Goal: Task Accomplishment & Management: Complete application form

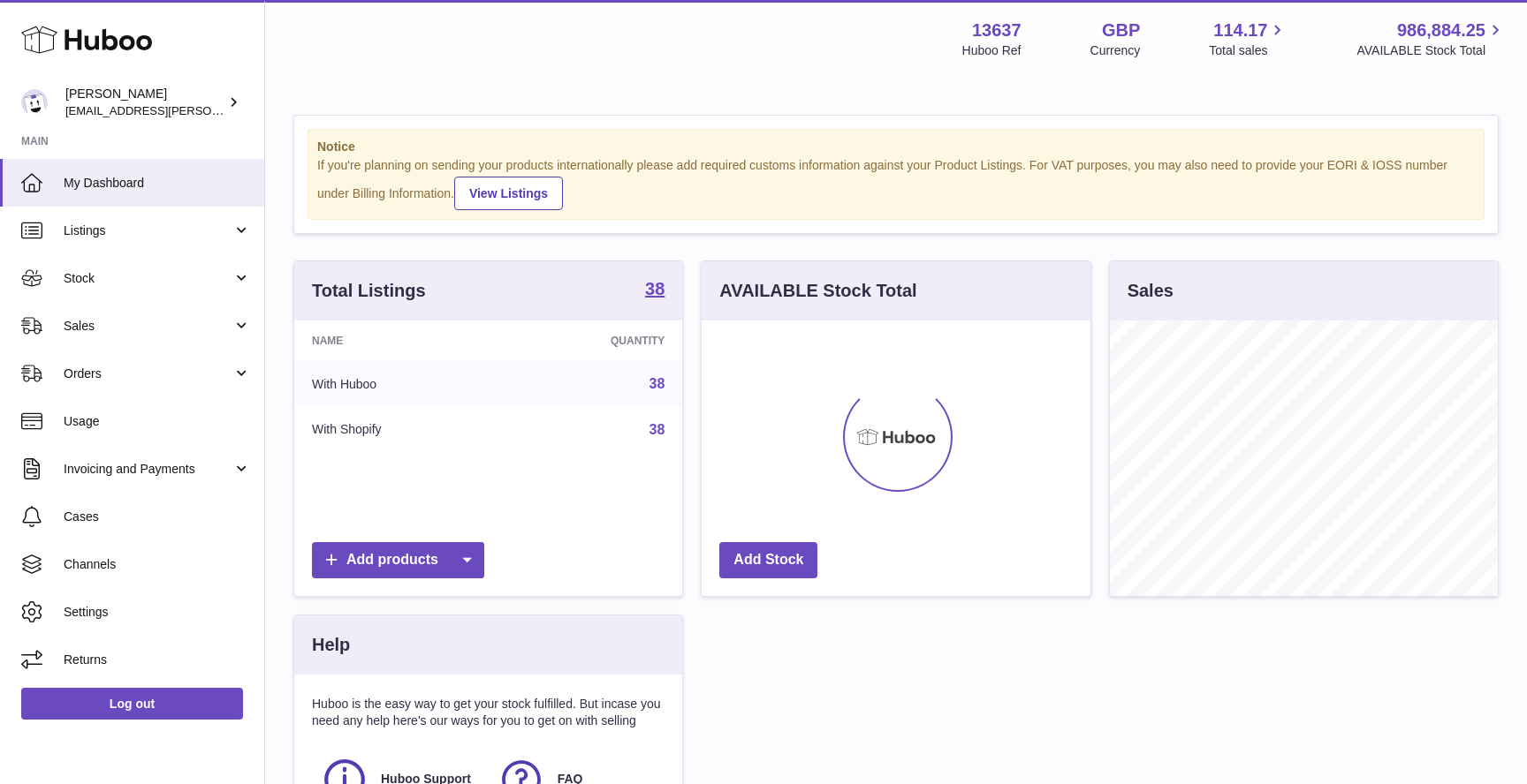
scroll to position [276, 388]
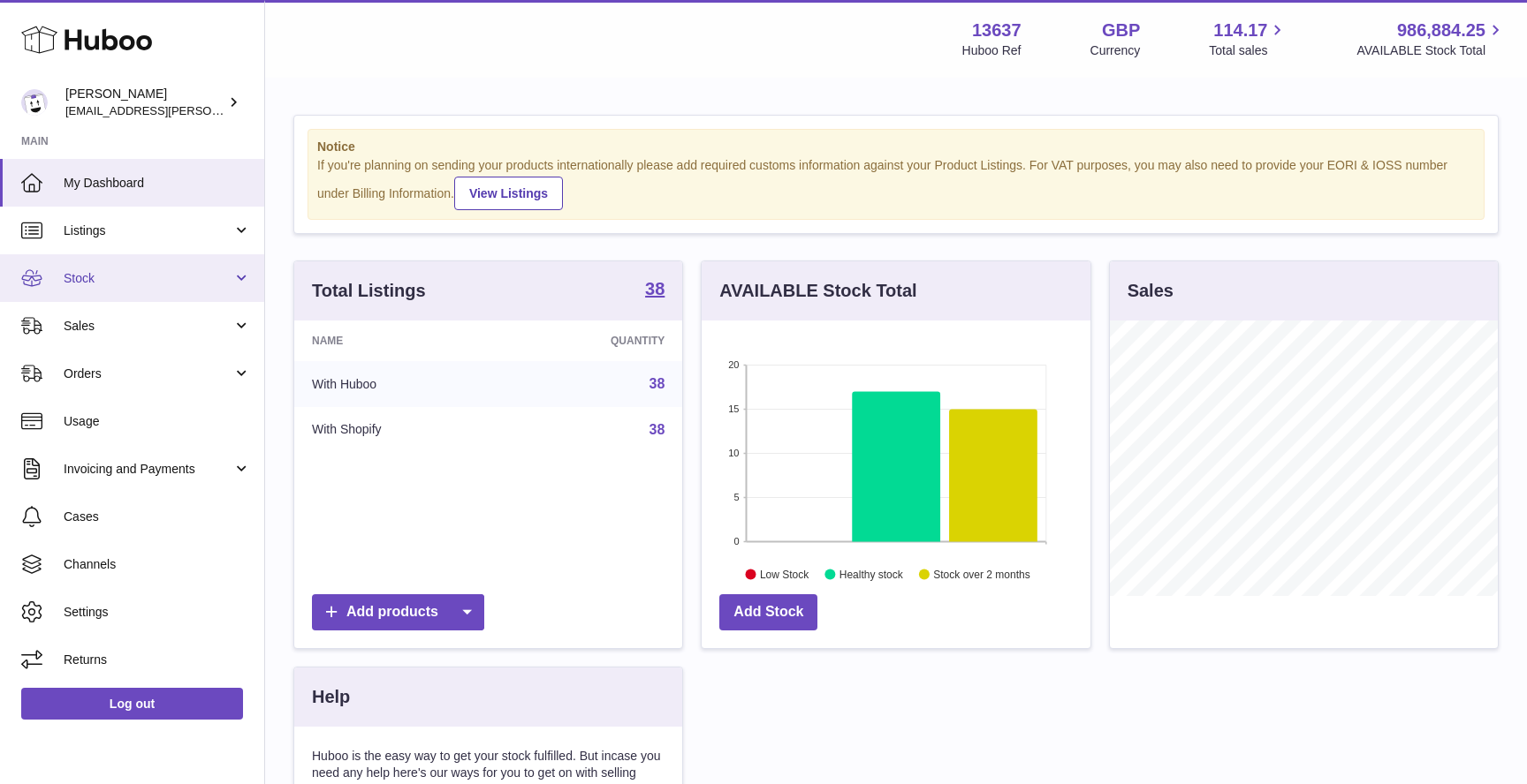
click at [124, 272] on span "Stock" at bounding box center [148, 278] width 169 height 17
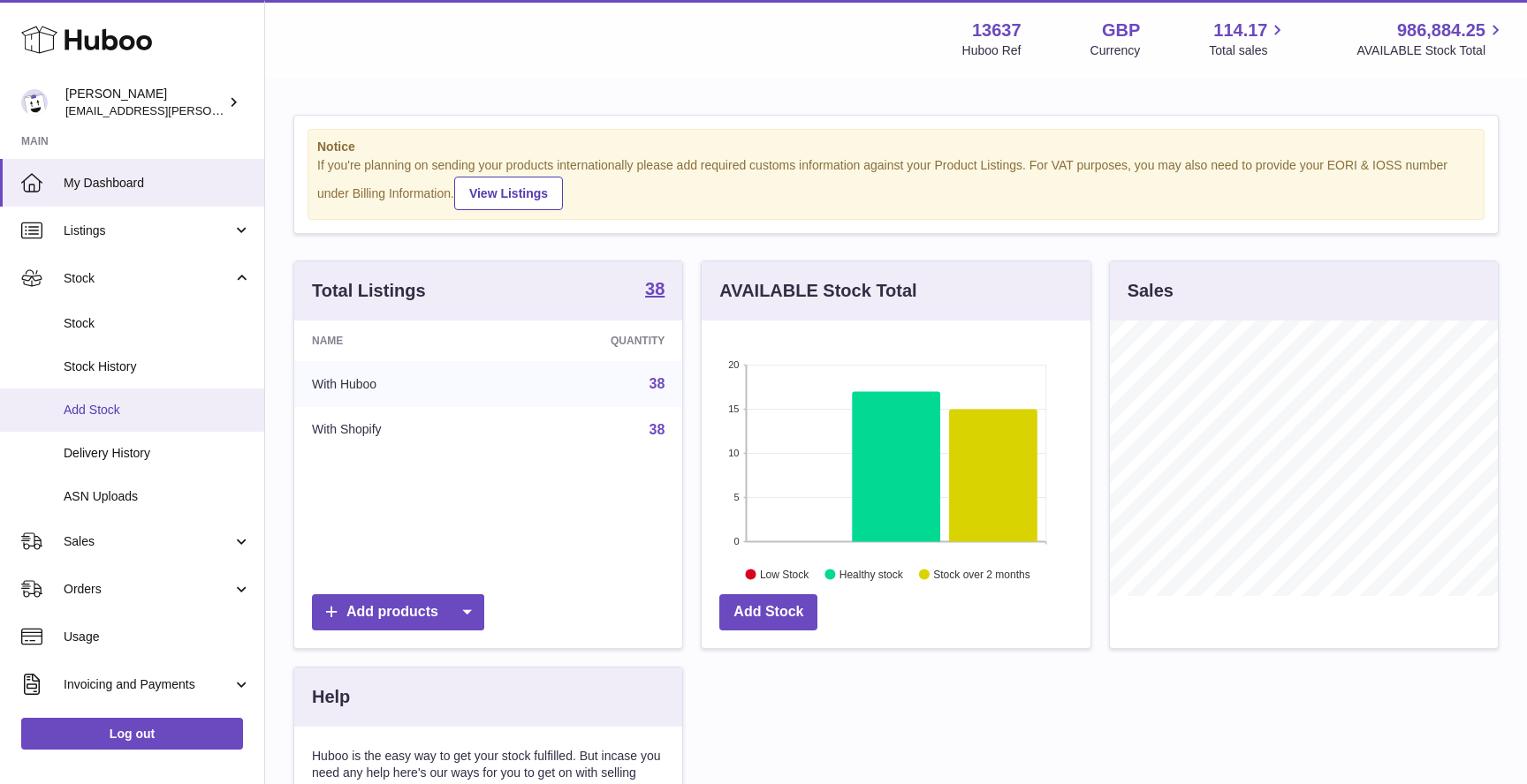
click at [139, 411] on span "Add Stock" at bounding box center [157, 411] width 187 height 17
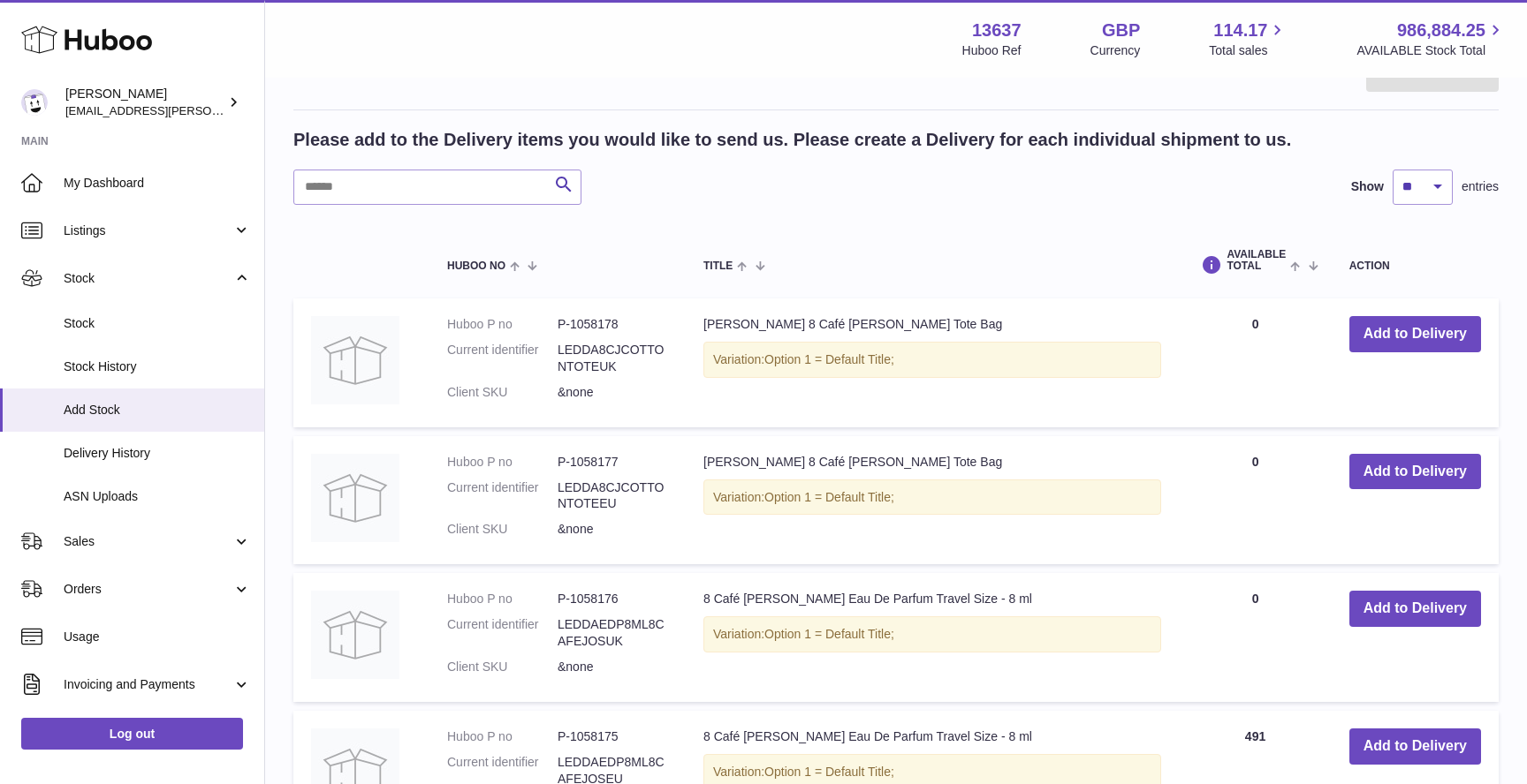
scroll to position [270, 0]
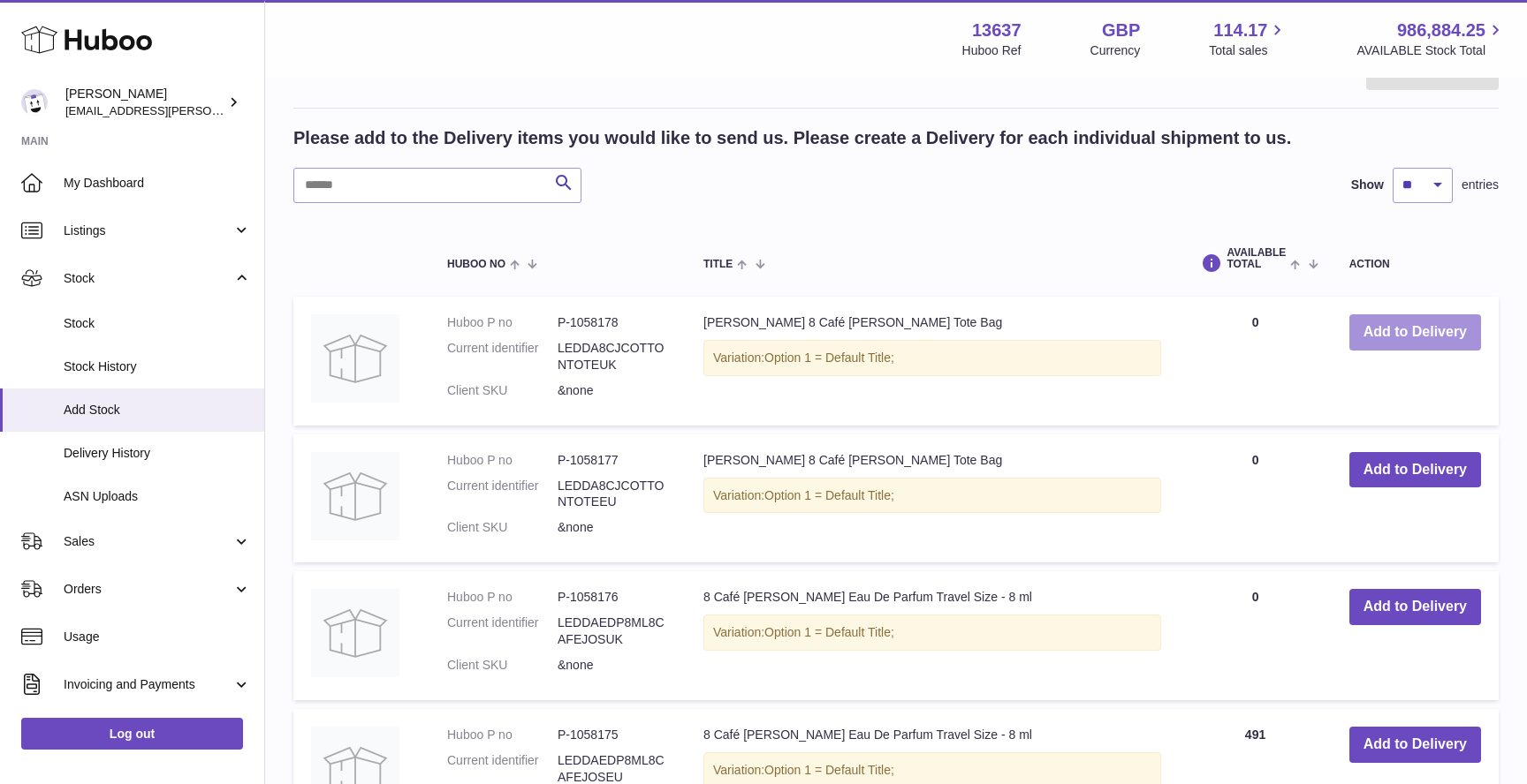
click at [1398, 328] on button "Add to Delivery" at bounding box center [1415, 333] width 131 height 36
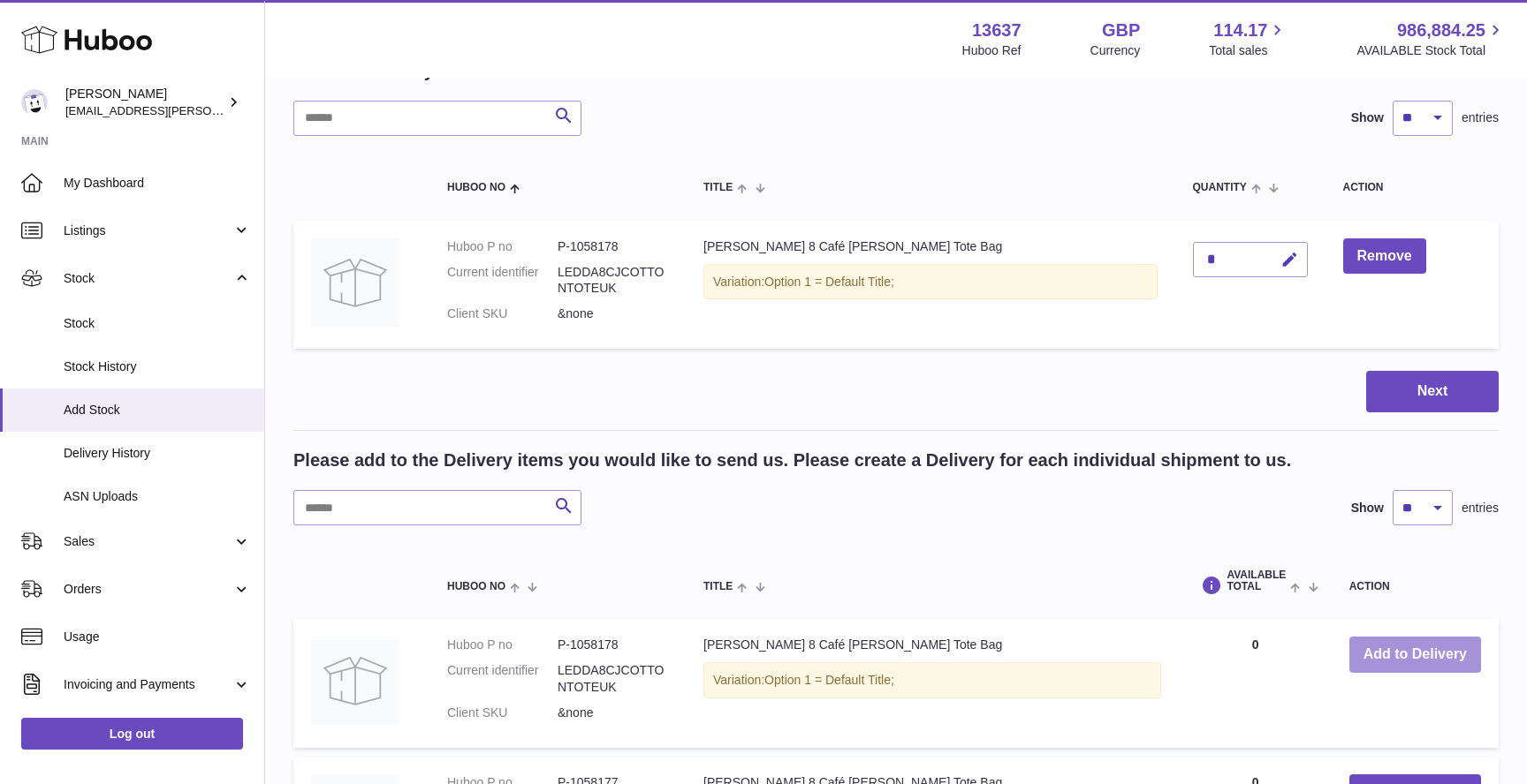
scroll to position [86, 0]
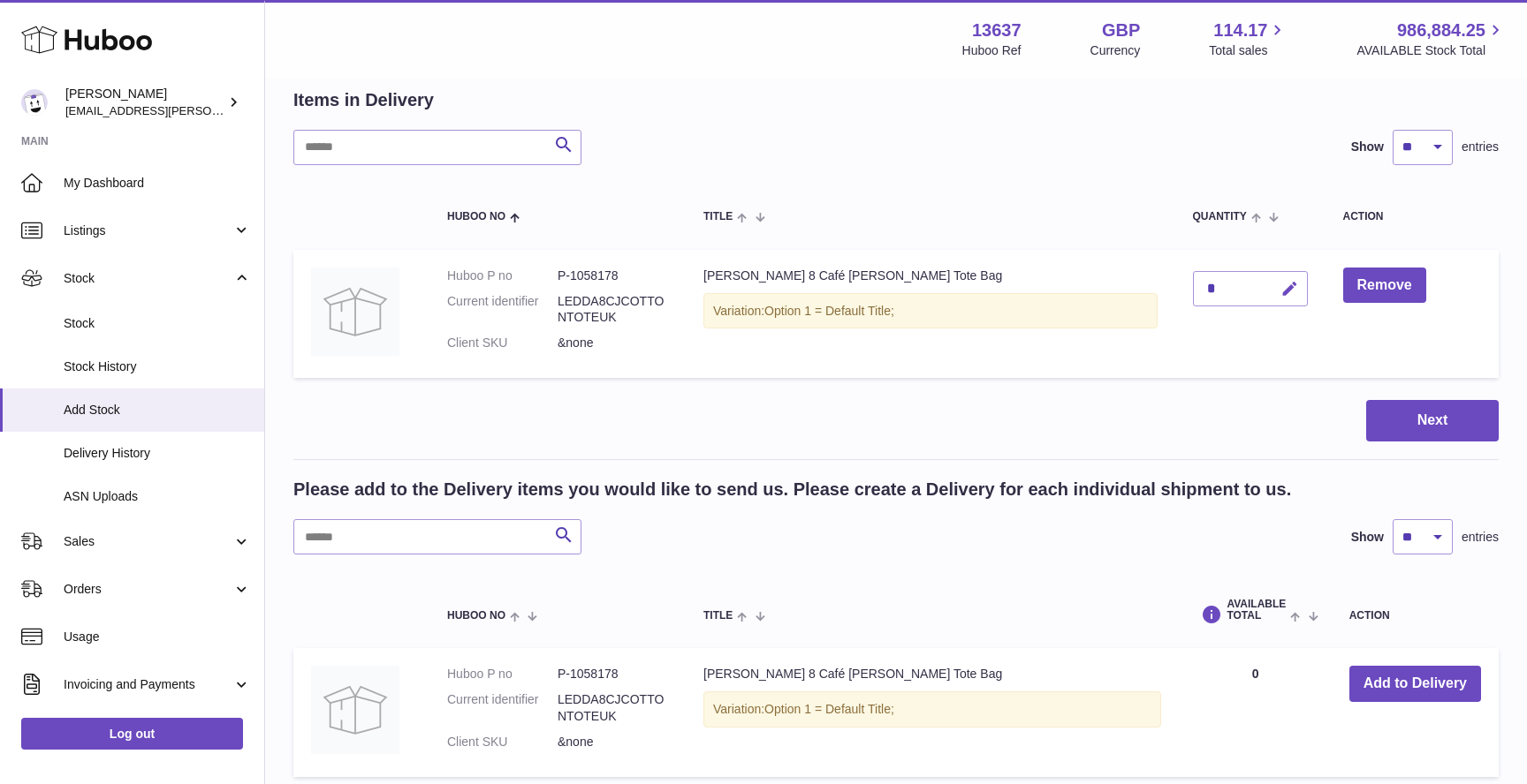
click at [1281, 285] on icon "button" at bounding box center [1290, 290] width 19 height 19
drag, startPoint x: 1223, startPoint y: 287, endPoint x: 1171, endPoint y: 287, distance: 52.0
click at [1193, 287] on div "*" at bounding box center [1250, 288] width 115 height 35
click at [1199, 289] on input "*" at bounding box center [1250, 288] width 115 height 35
type input "**"
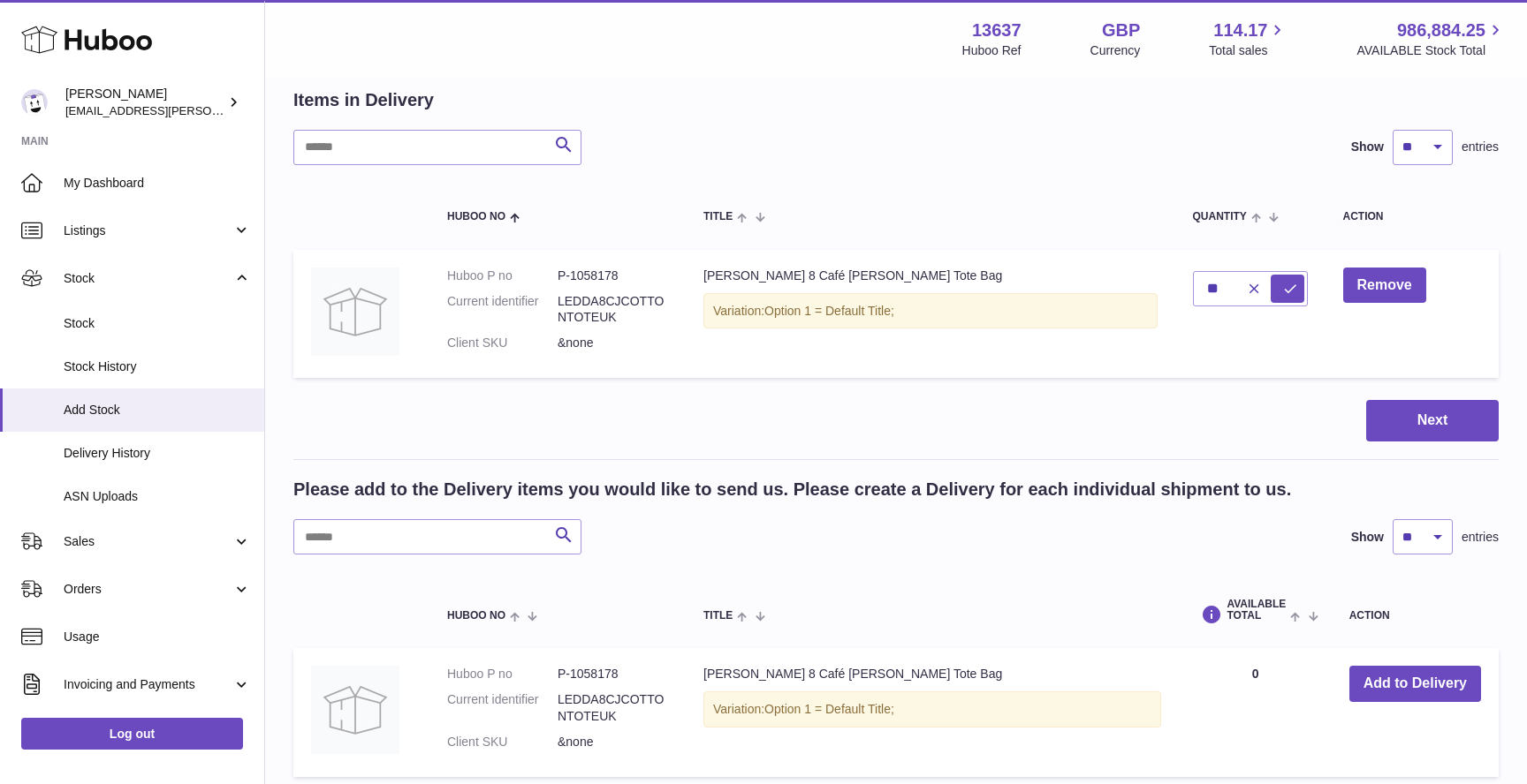
click at [1433, 302] on td "Remove" at bounding box center [1412, 315] width 173 height 129
click at [1283, 295] on icon "submit" at bounding box center [1290, 289] width 16 height 16
click at [1397, 428] on button "Next" at bounding box center [1432, 421] width 132 height 42
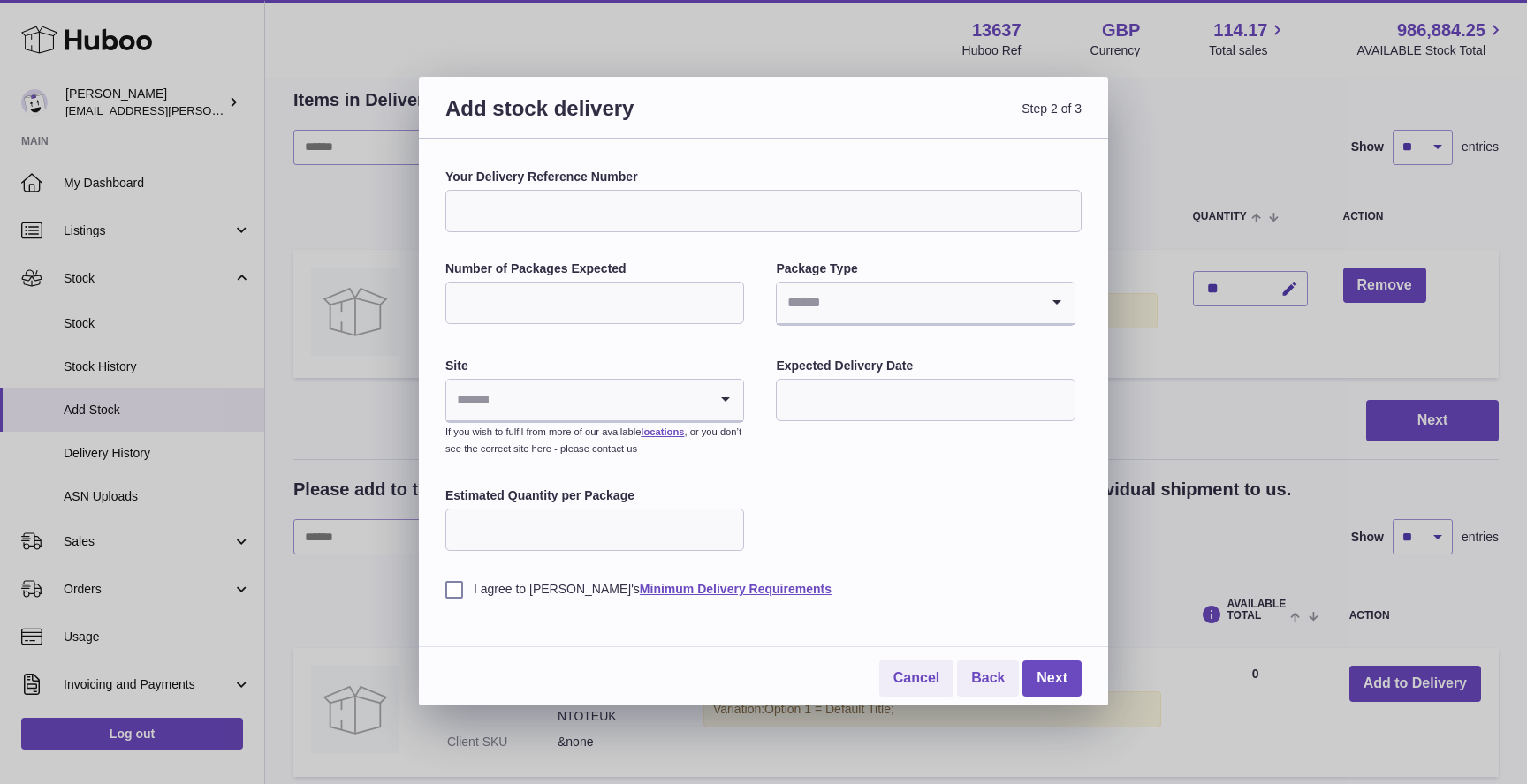
click at [603, 210] on input "Your Delivery Reference Number" at bounding box center [763, 211] width 636 height 43
type input "**********"
click at [545, 300] on input "Number of Packages Expected" at bounding box center [594, 303] width 299 height 43
click at [733, 300] on input "Number of Packages Expected" at bounding box center [594, 303] width 299 height 43
click at [728, 300] on input "*" at bounding box center [594, 303] width 299 height 43
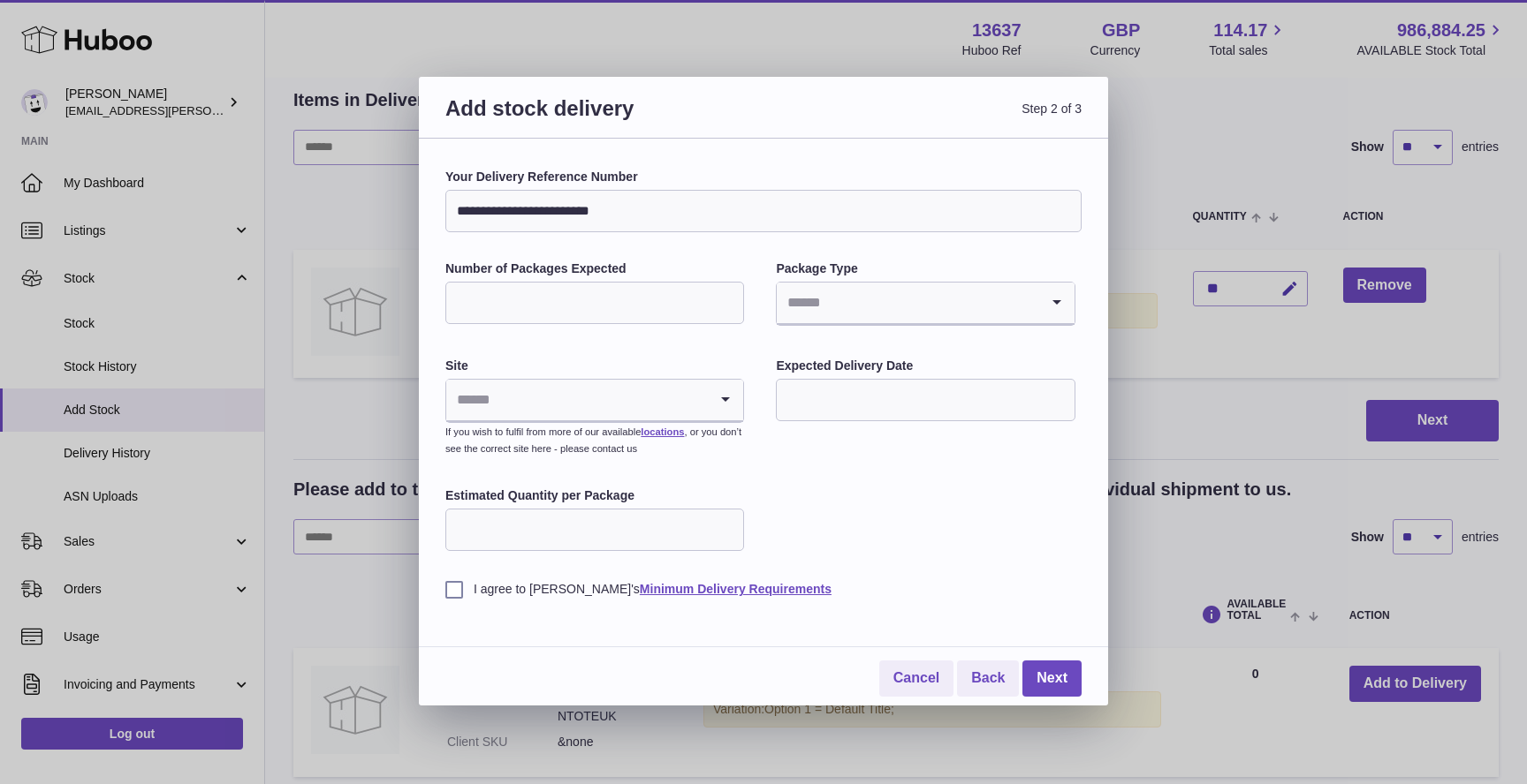
type input "*"
click at [728, 300] on input "*" at bounding box center [594, 303] width 299 height 43
click at [868, 299] on input "Search for option" at bounding box center [907, 302] width 261 height 41
click at [853, 419] on li "Boxes" at bounding box center [925, 421] width 295 height 35
click at [517, 397] on input "Search for option" at bounding box center [576, 400] width 261 height 41
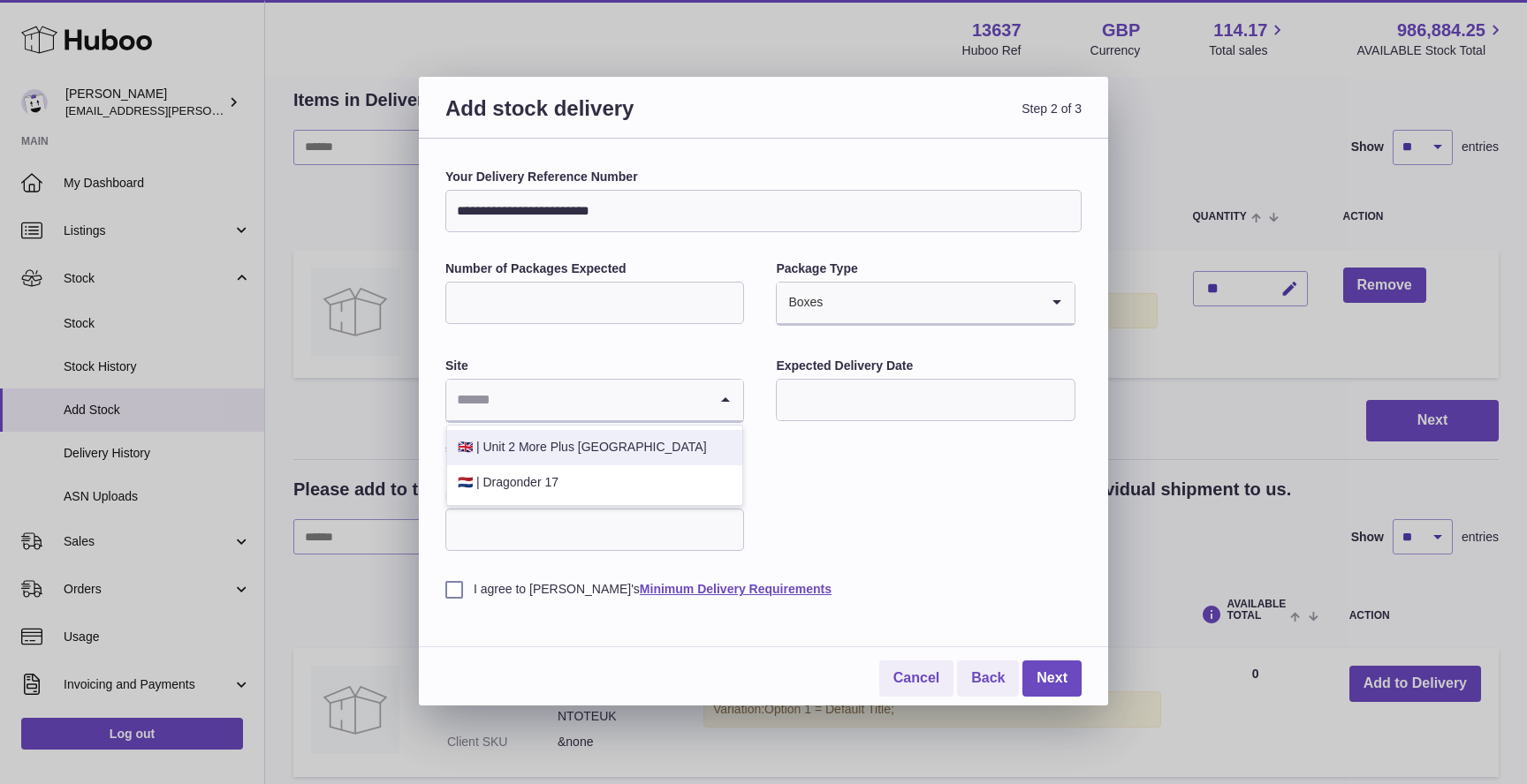
click at [530, 448] on li "🇬🇧 | Unit 2 More Plus Central Park" at bounding box center [594, 448] width 295 height 35
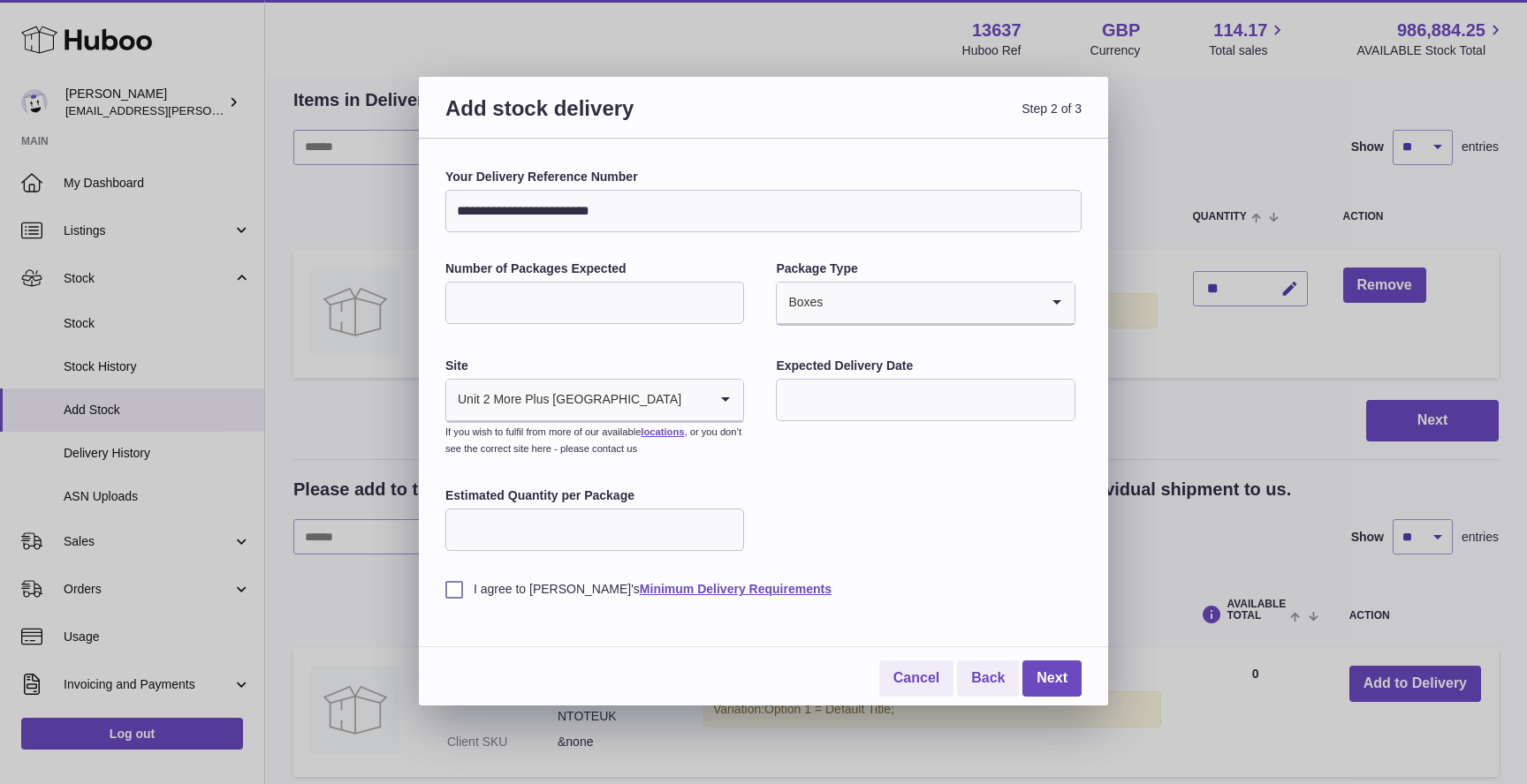
click at [833, 397] on input "text" at bounding box center [925, 400] width 299 height 43
click at [837, 646] on span "30" at bounding box center [839, 652] width 31 height 31
type input "**********"
click at [835, 482] on div "**********" at bounding box center [763, 384] width 636 height 430
click at [659, 520] on input "Estimated Quantity per Package" at bounding box center [594, 529] width 299 height 43
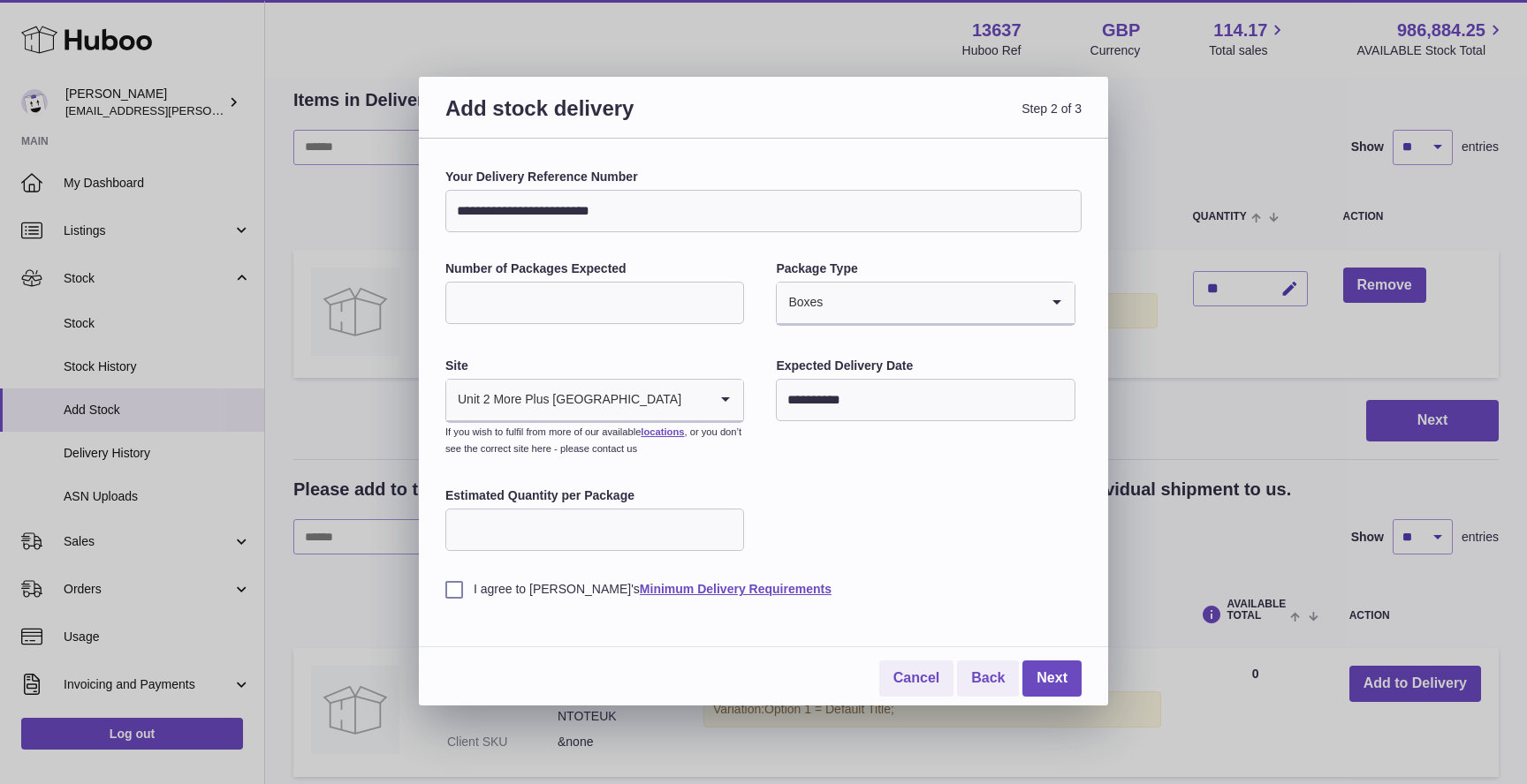
type input "*"
type input "**"
click at [846, 535] on div "**********" at bounding box center [763, 384] width 636 height 430
click at [455, 595] on label "I agree to Huboo's Minimum Delivery Requirements" at bounding box center [763, 590] width 636 height 17
click at [1066, 670] on link "Next" at bounding box center [1052, 679] width 59 height 36
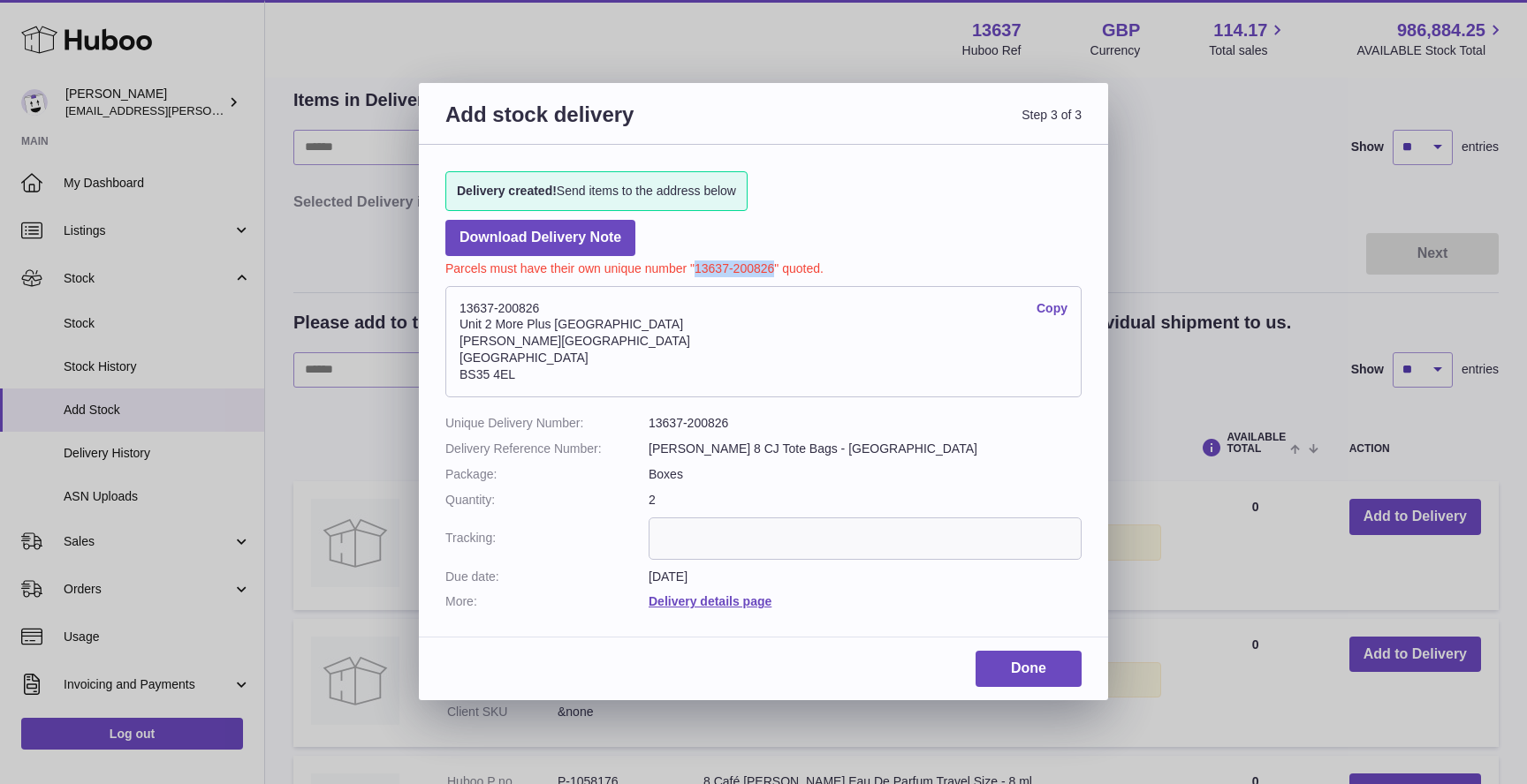
drag, startPoint x: 697, startPoint y: 267, endPoint x: 773, endPoint y: 265, distance: 76.0
click at [773, 265] on p "Parcels must have their own unique number "13637-200826" quoted." at bounding box center [763, 267] width 636 height 21
copy p "13637-200826"
click at [1026, 673] on link "Done" at bounding box center [1029, 669] width 106 height 36
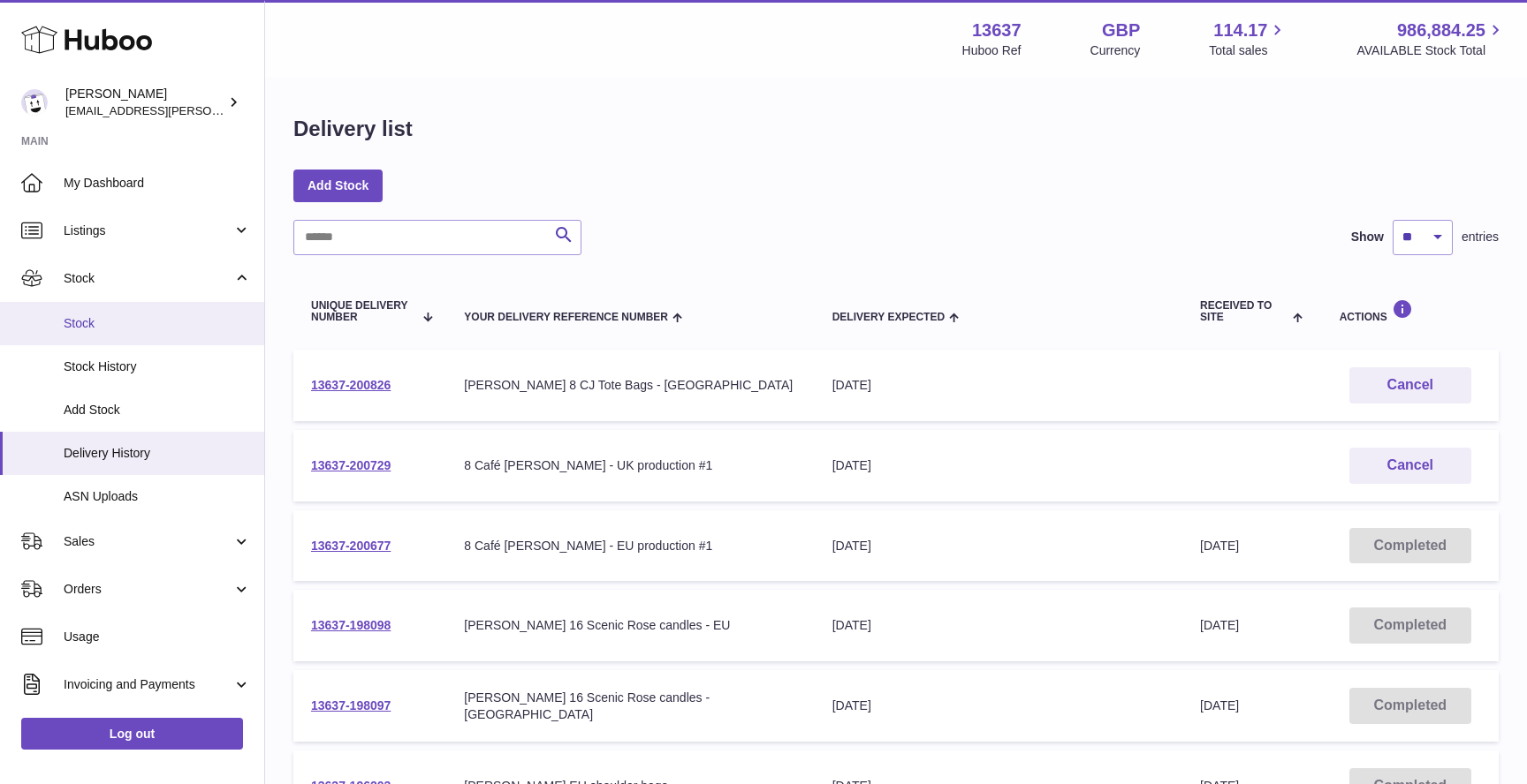
click at [106, 323] on span "Stock" at bounding box center [157, 324] width 187 height 17
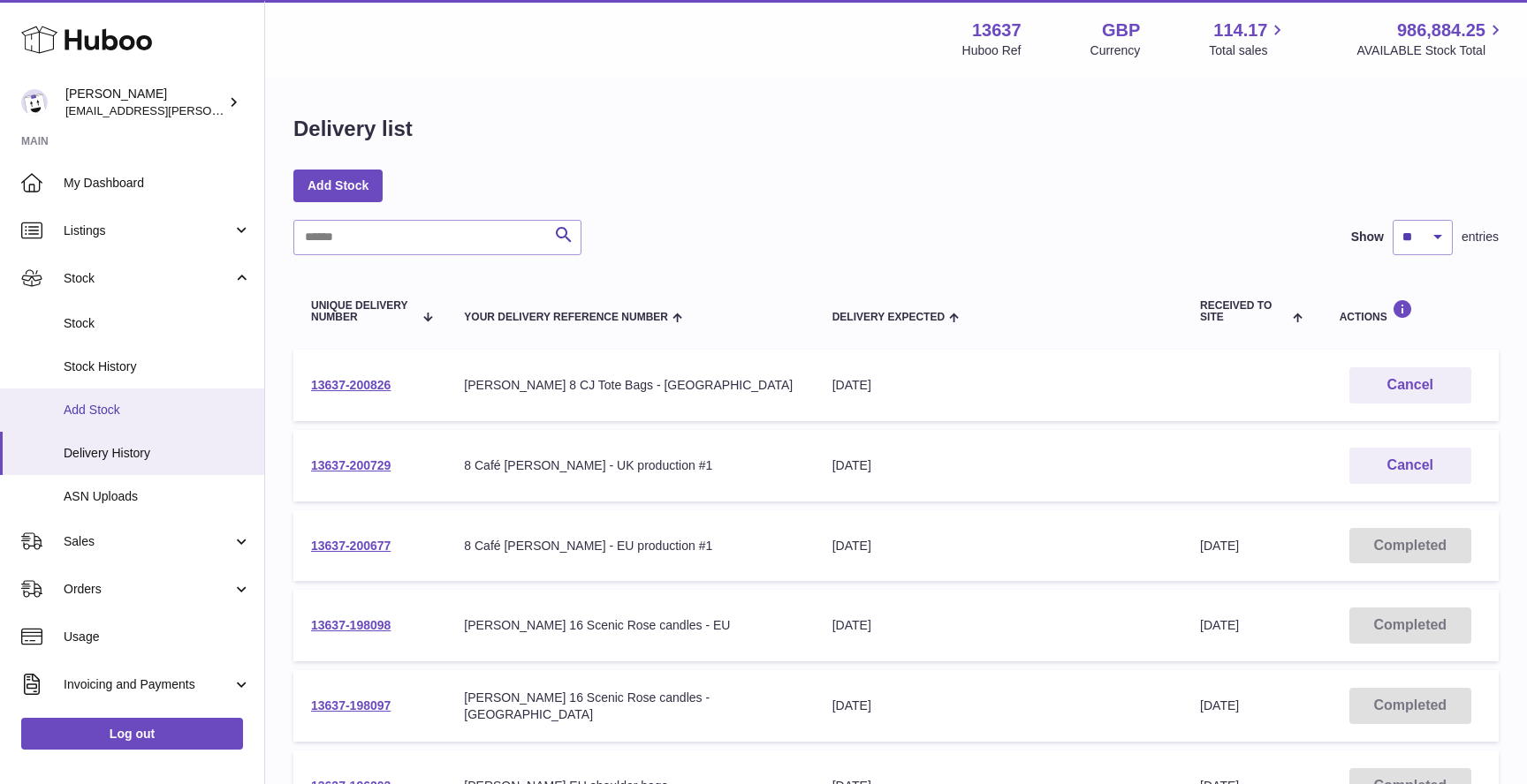
click at [112, 405] on span "Add Stock" at bounding box center [157, 411] width 187 height 17
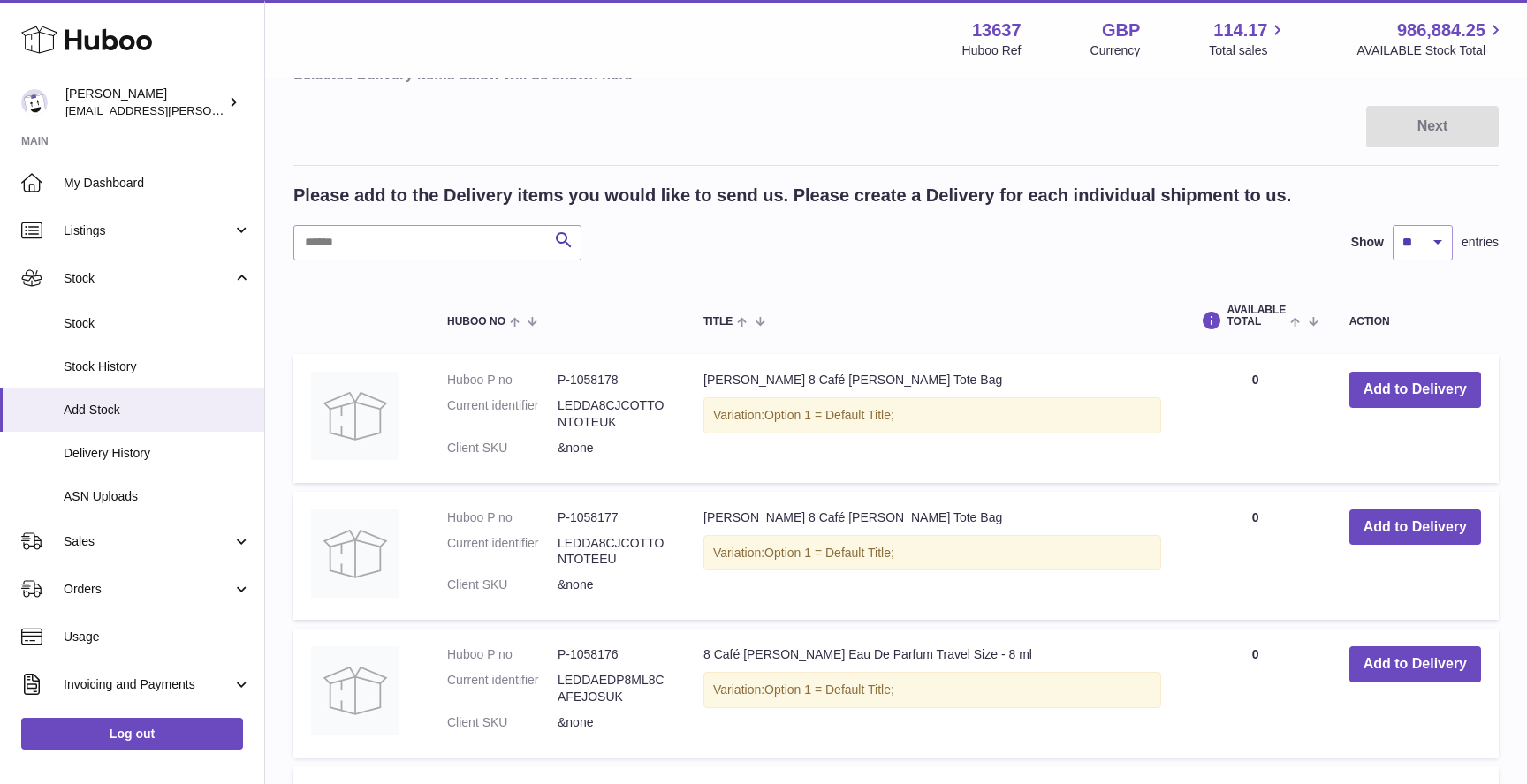
scroll to position [221, 0]
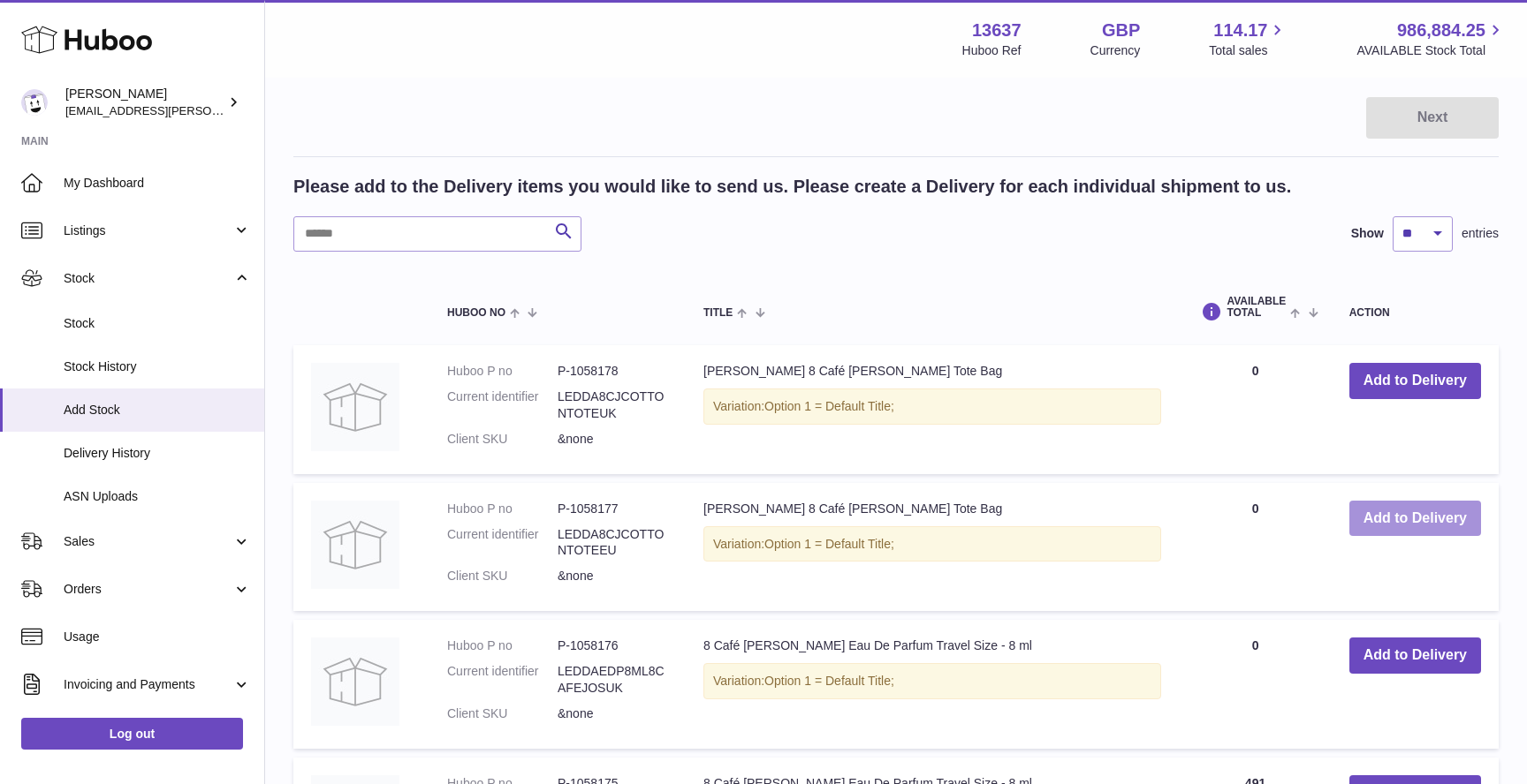
click at [1409, 516] on button "Add to Delivery" at bounding box center [1415, 519] width 131 height 36
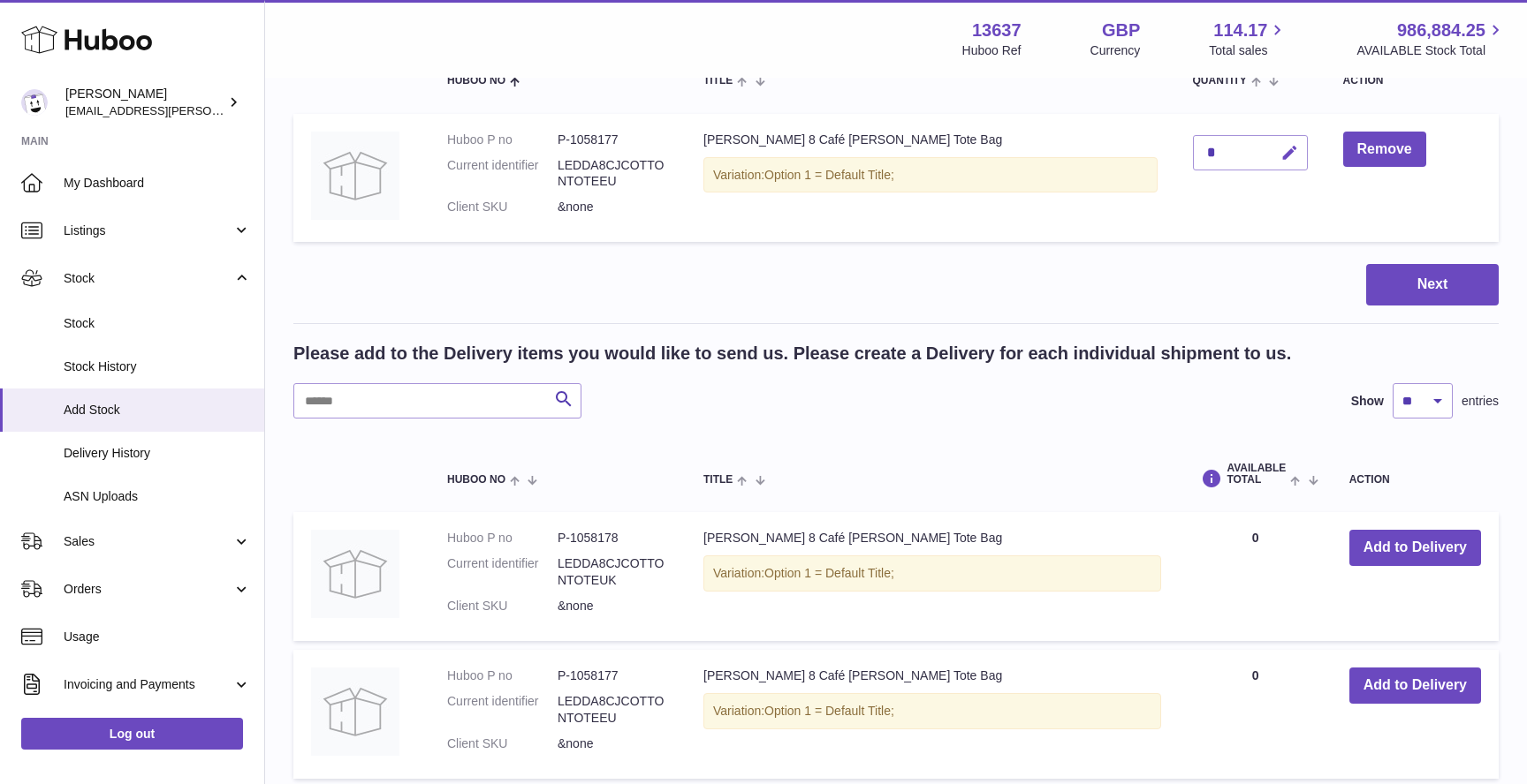
click at [1281, 148] on icon "button" at bounding box center [1290, 154] width 19 height 19
type input "*"
click at [1175, 240] on td "*" at bounding box center [1250, 179] width 150 height 129
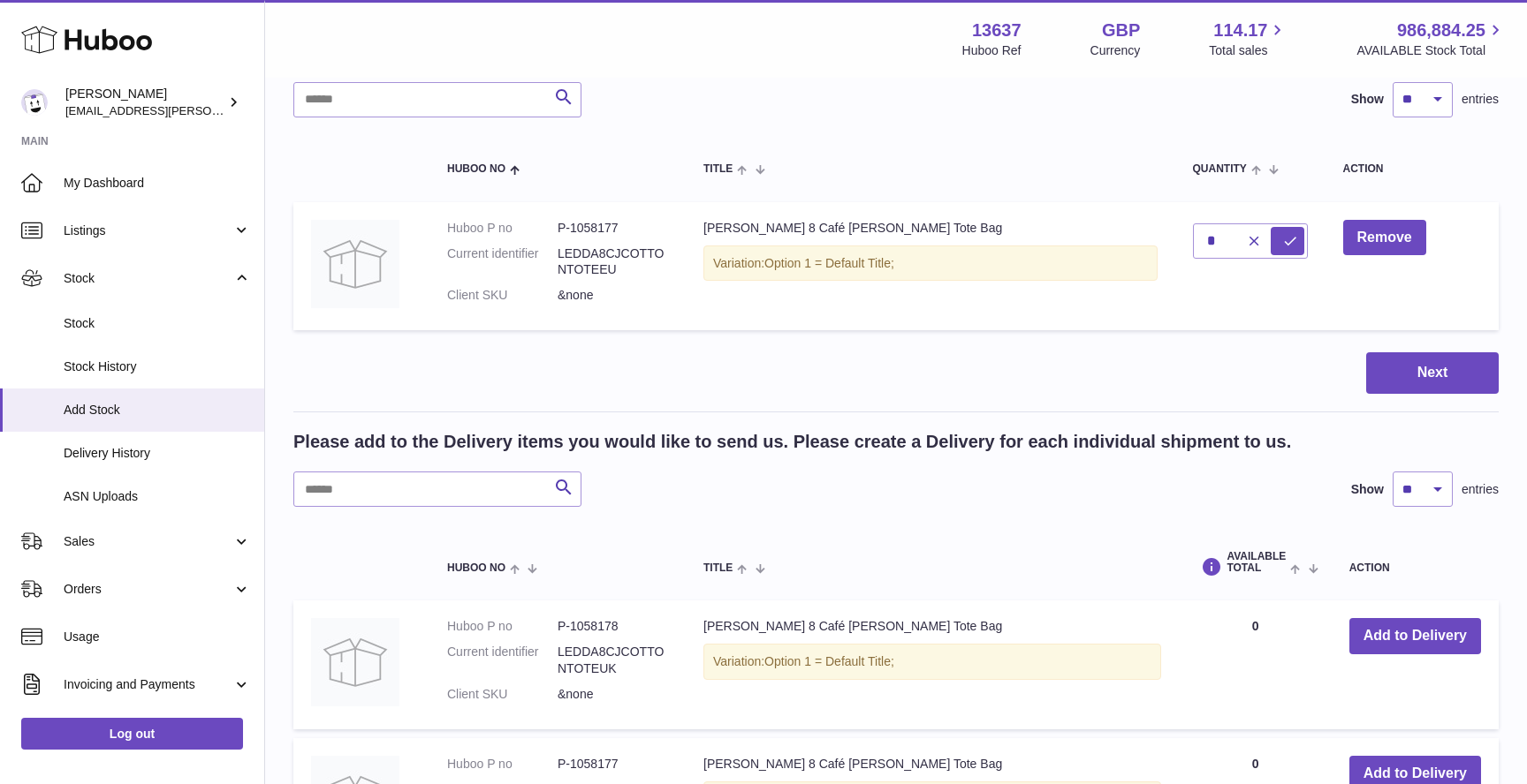
scroll to position [92, 0]
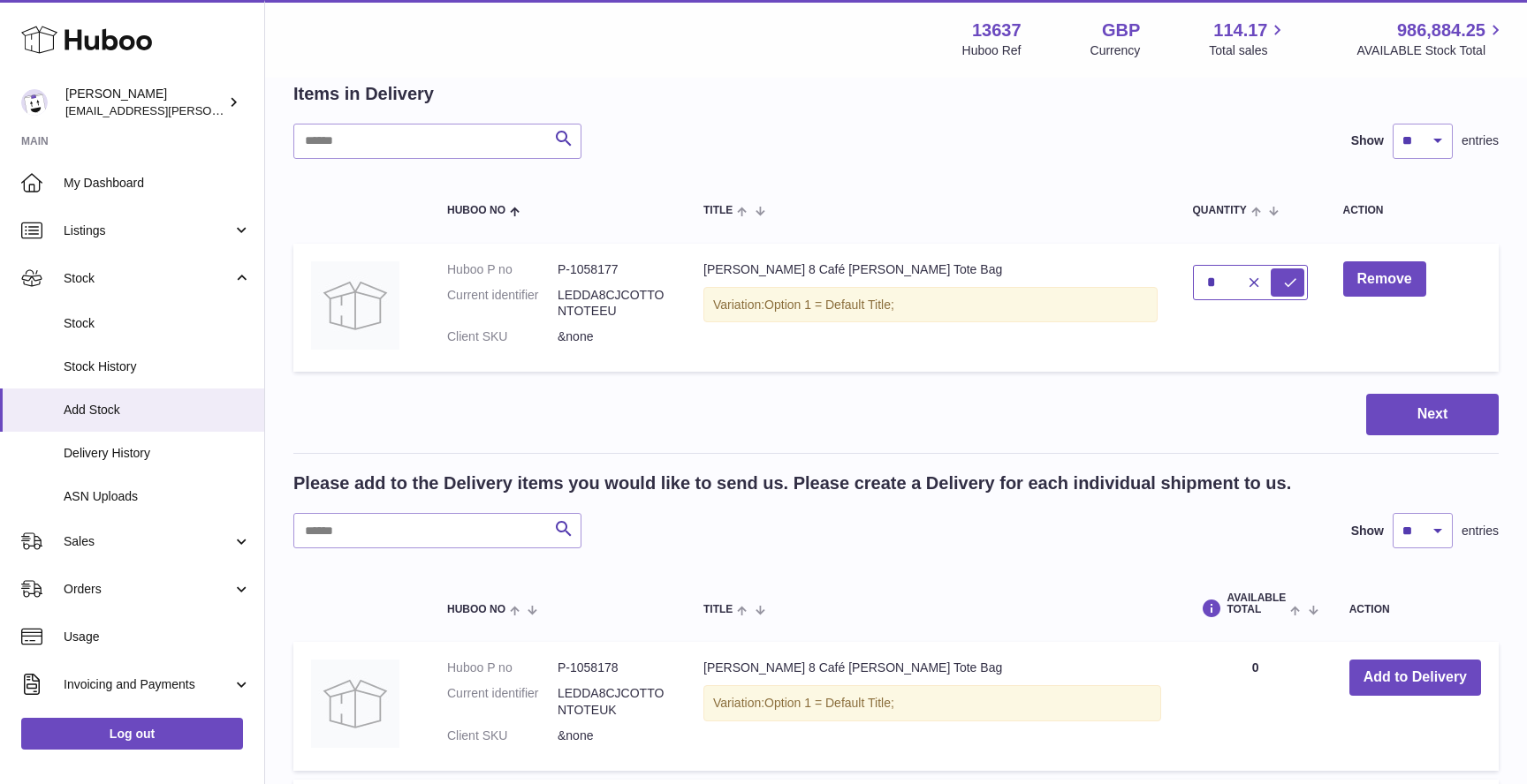
click at [1193, 277] on input "*" at bounding box center [1250, 282] width 115 height 35
type input "**"
click at [1271, 291] on button "submit" at bounding box center [1287, 283] width 33 height 29
click at [1427, 414] on button "Next" at bounding box center [1432, 415] width 132 height 42
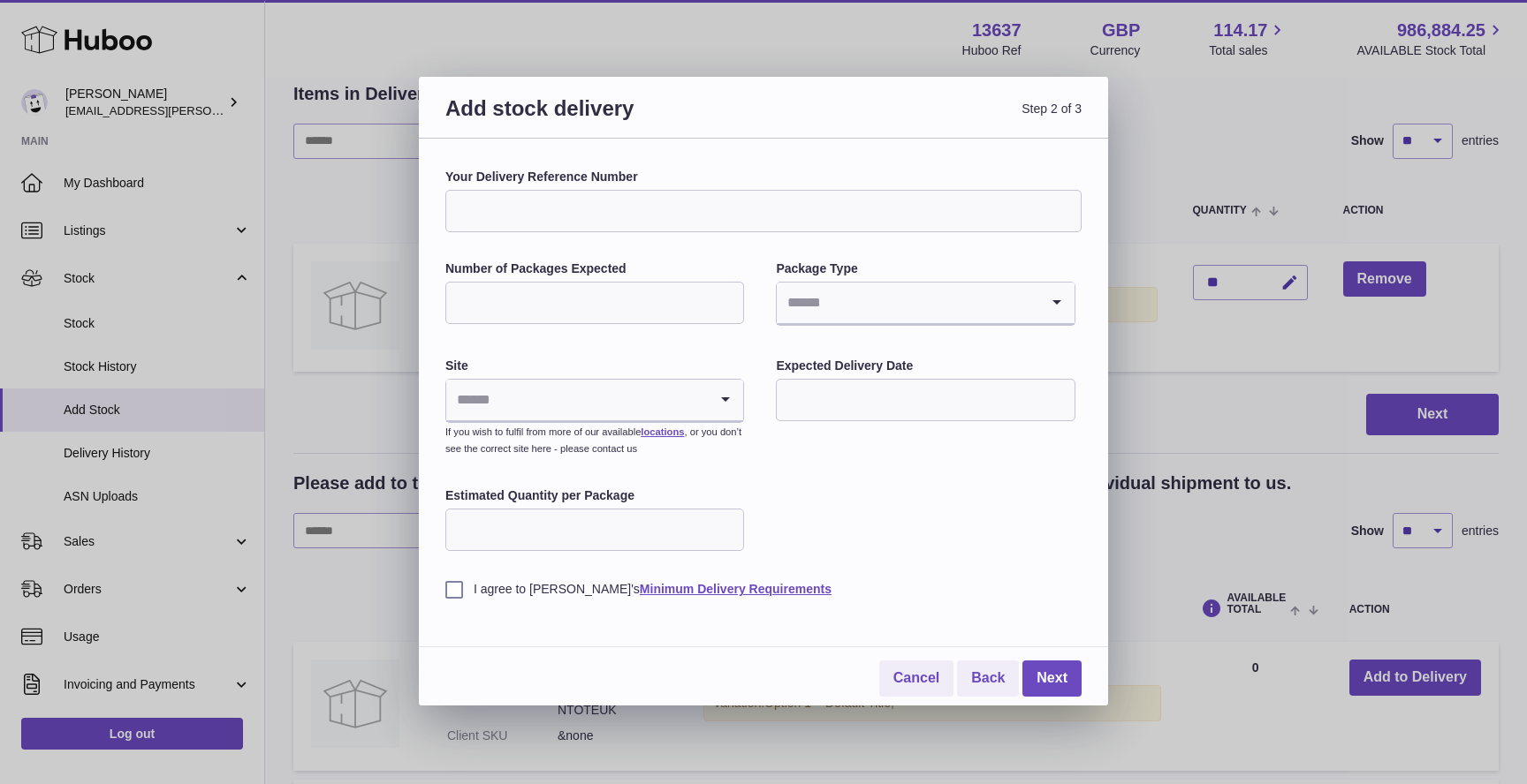
click at [531, 204] on input "Your Delivery Reference Number" at bounding box center [763, 211] width 636 height 43
type input "**********"
click at [510, 304] on input "Number of Packages Expected" at bounding box center [594, 303] width 299 height 43
type input "*"
click at [794, 311] on input "Search for option" at bounding box center [907, 302] width 261 height 41
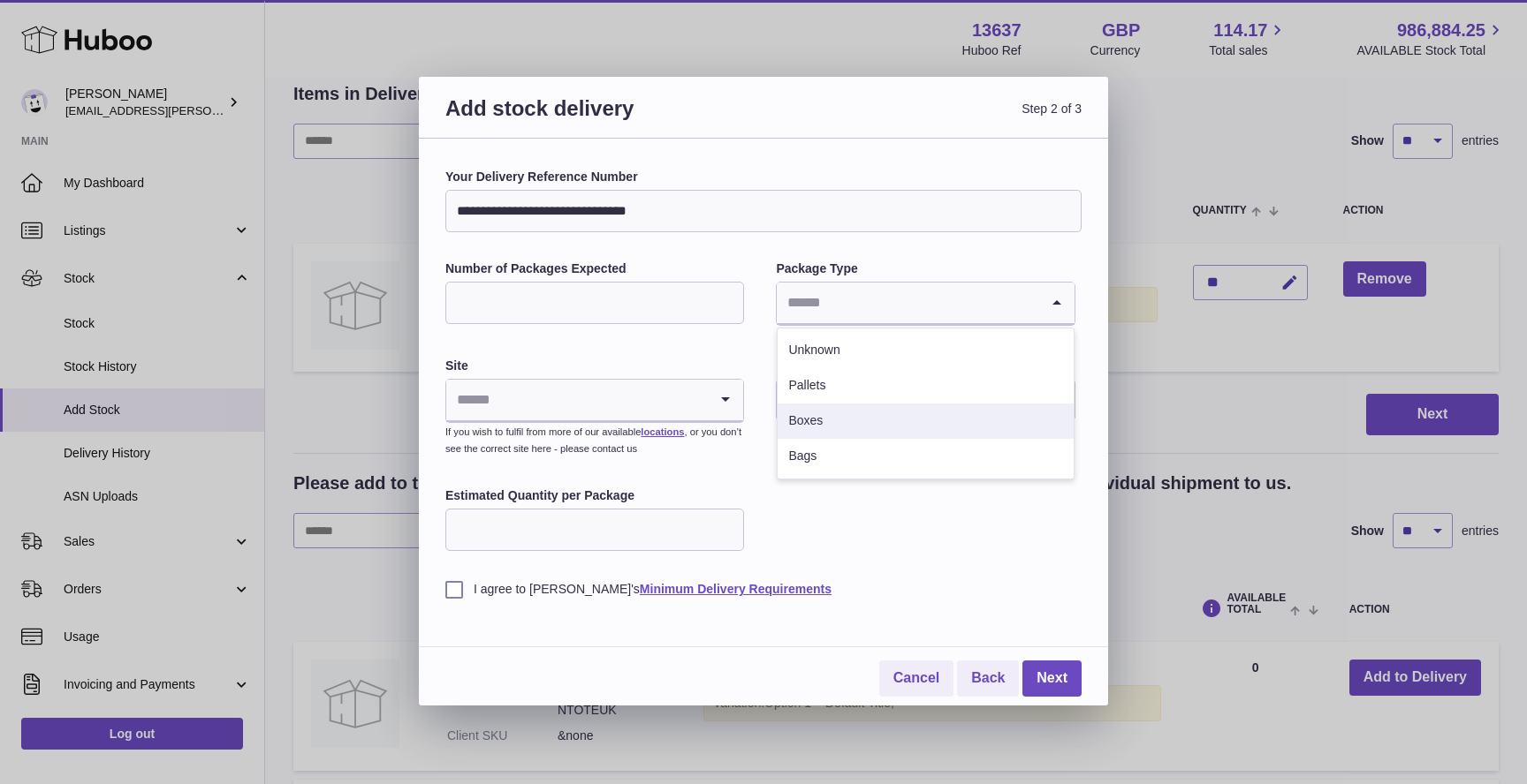
click at [818, 437] on li "Boxes" at bounding box center [925, 421] width 295 height 35
click at [641, 407] on input "Search for option" at bounding box center [576, 400] width 261 height 41
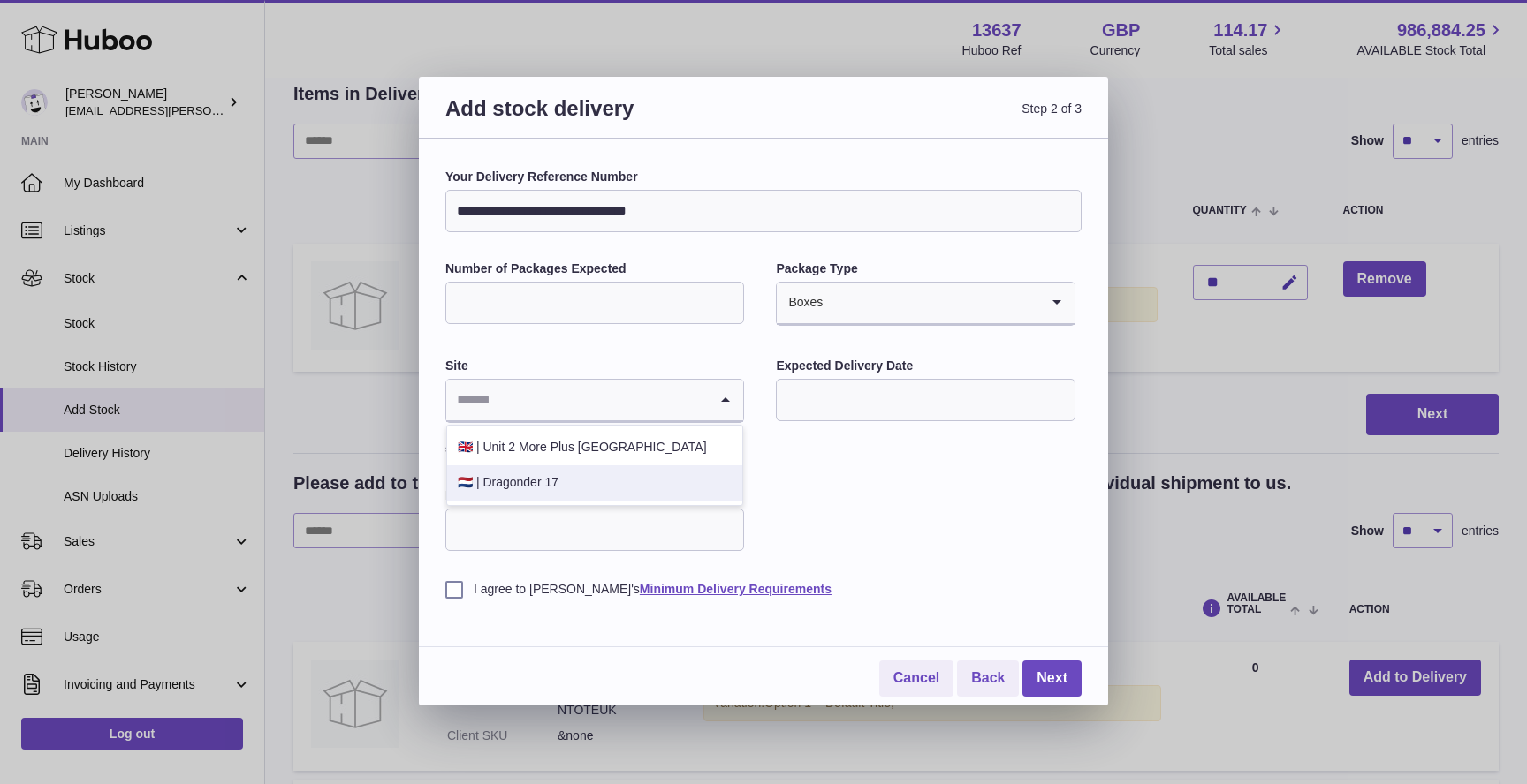
click at [607, 479] on li "🇳🇱 | Dragonder 17" at bounding box center [594, 483] width 295 height 35
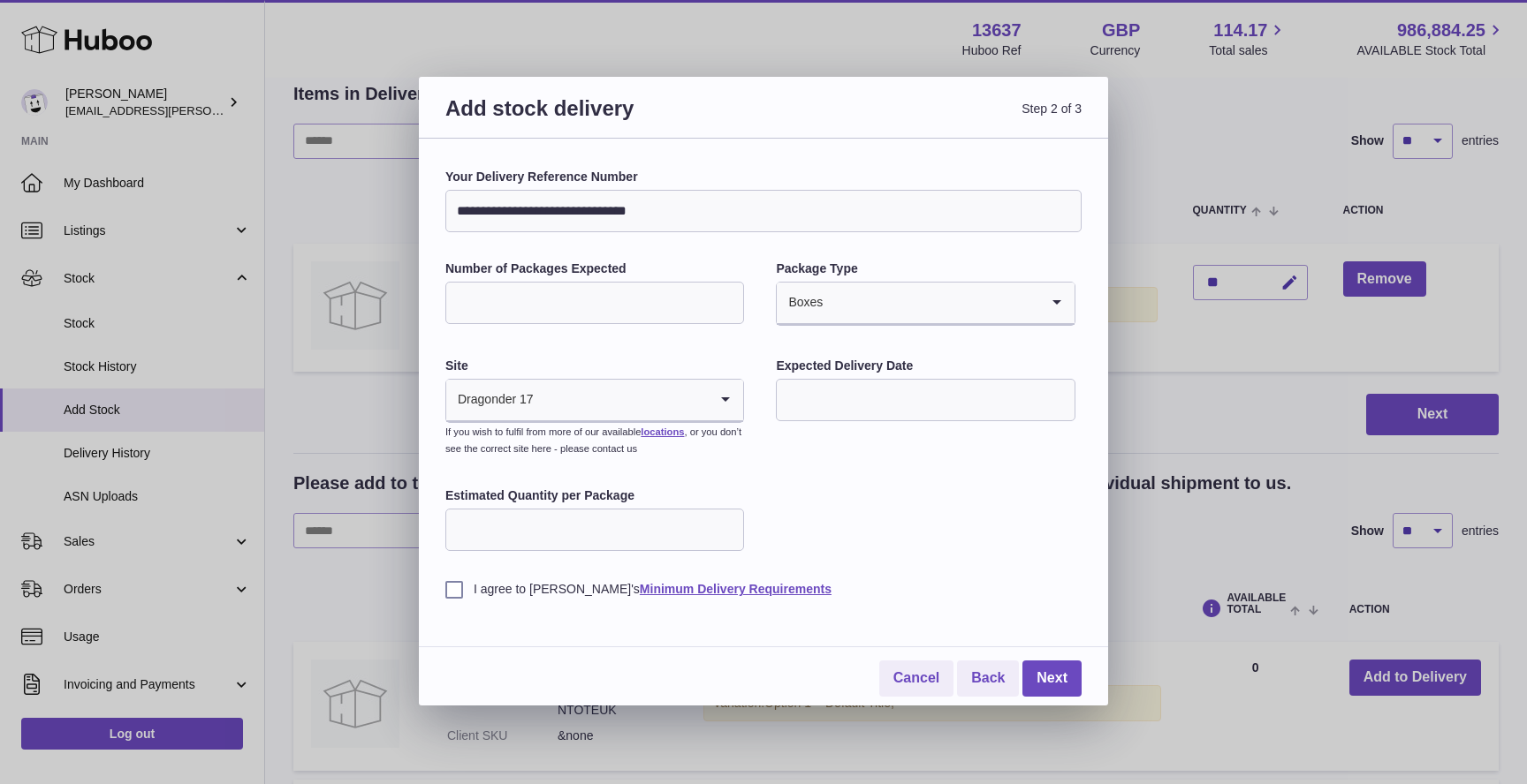
click at [913, 398] on input "text" at bounding box center [925, 400] width 299 height 43
click at [839, 656] on span "30" at bounding box center [839, 652] width 31 height 31
type input "**********"
click at [570, 536] on input "Estimated Quantity per Package" at bounding box center [594, 529] width 299 height 43
type input "**"
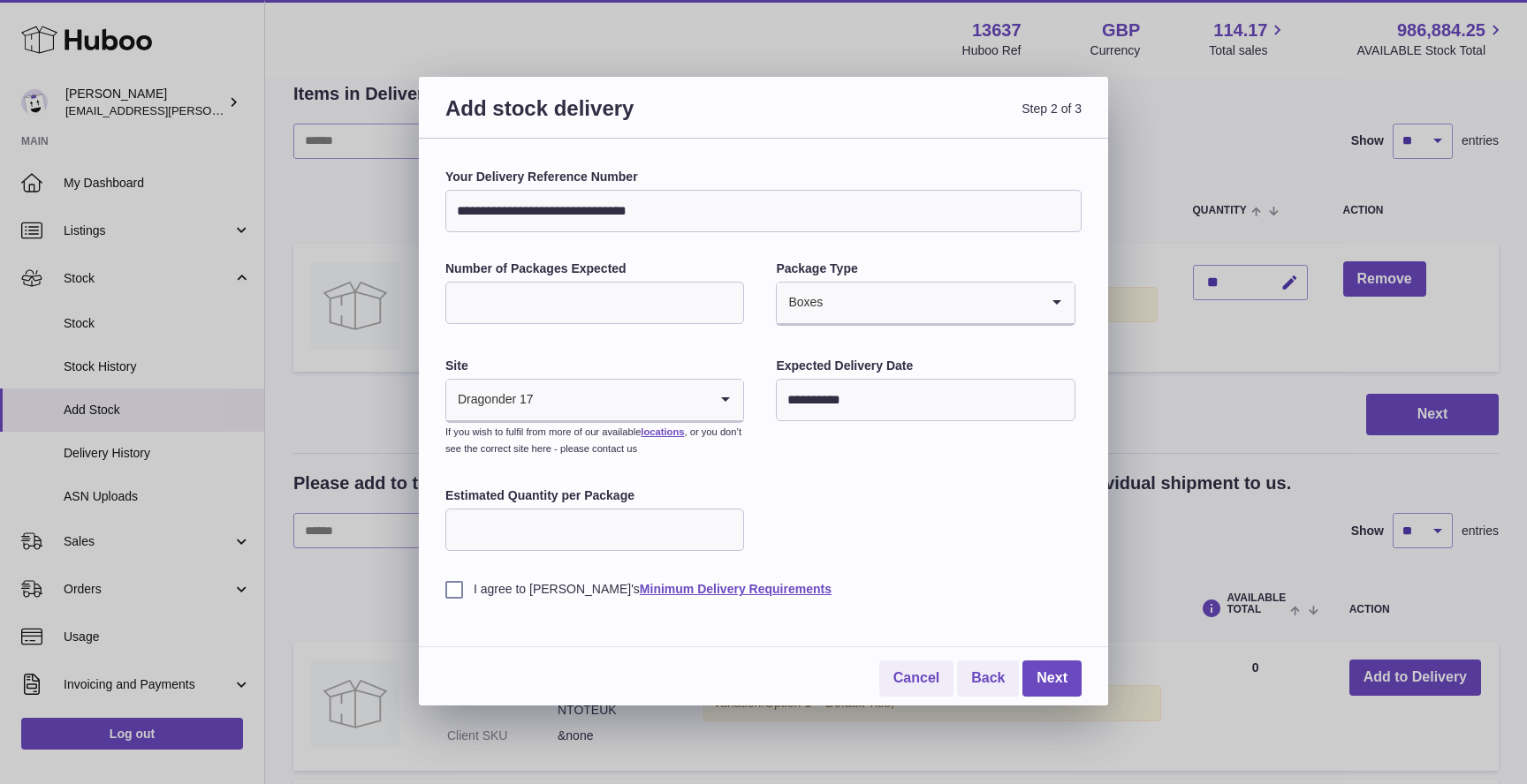
click at [452, 583] on label "I agree to Huboo's Minimum Delivery Requirements" at bounding box center [763, 590] width 636 height 17
click at [1046, 682] on link "Next" at bounding box center [1052, 679] width 59 height 36
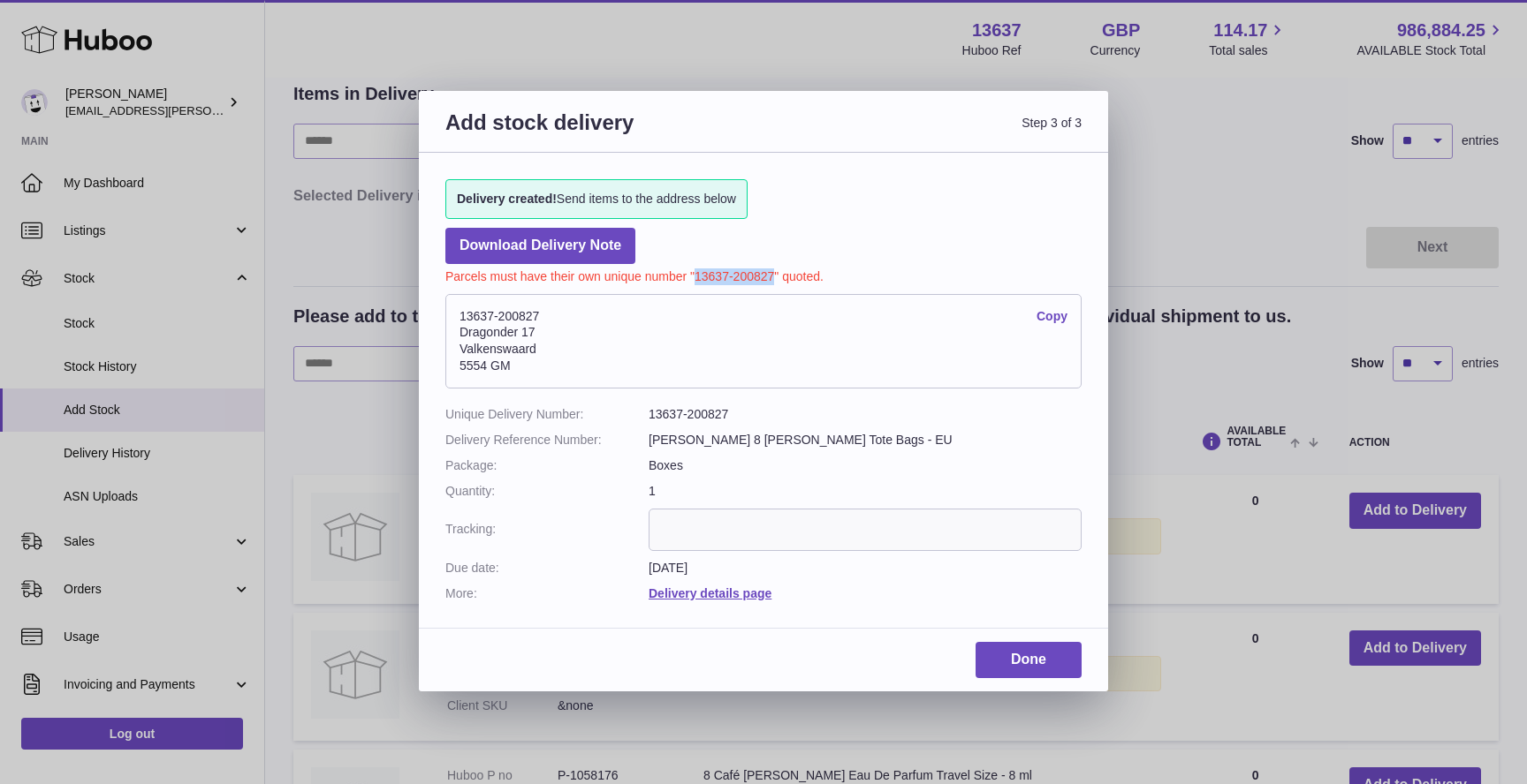
drag, startPoint x: 695, startPoint y: 277, endPoint x: 771, endPoint y: 273, distance: 76.1
click at [771, 273] on p "Parcels must have their own unique number "13637-200827" quoted." at bounding box center [763, 275] width 636 height 21
copy p "13637-200827"
click at [1028, 656] on link "Done" at bounding box center [1029, 660] width 106 height 36
